Goal: Task Accomplishment & Management: Manage account settings

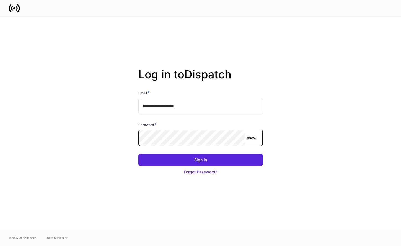
type input "**********"
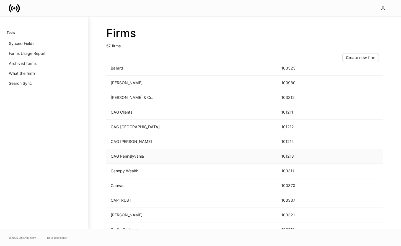
scroll to position [53, 0]
click at [167, 216] on td "[PERSON_NAME]" at bounding box center [191, 213] width 171 height 15
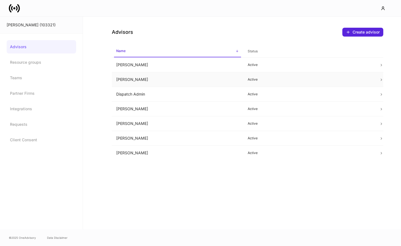
click at [223, 80] on td "[PERSON_NAME]" at bounding box center [177, 79] width 131 height 15
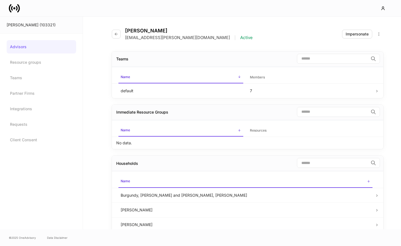
click at [360, 38] on div "[PERSON_NAME] [PERSON_NAME][EMAIL_ADDRESS][PERSON_NAME][DOMAIN_NAME] | Active I…" at bounding box center [247, 31] width 271 height 28
click at [357, 34] on div "Impersonate" at bounding box center [357, 34] width 23 height 6
